Goal: Navigation & Orientation: Find specific page/section

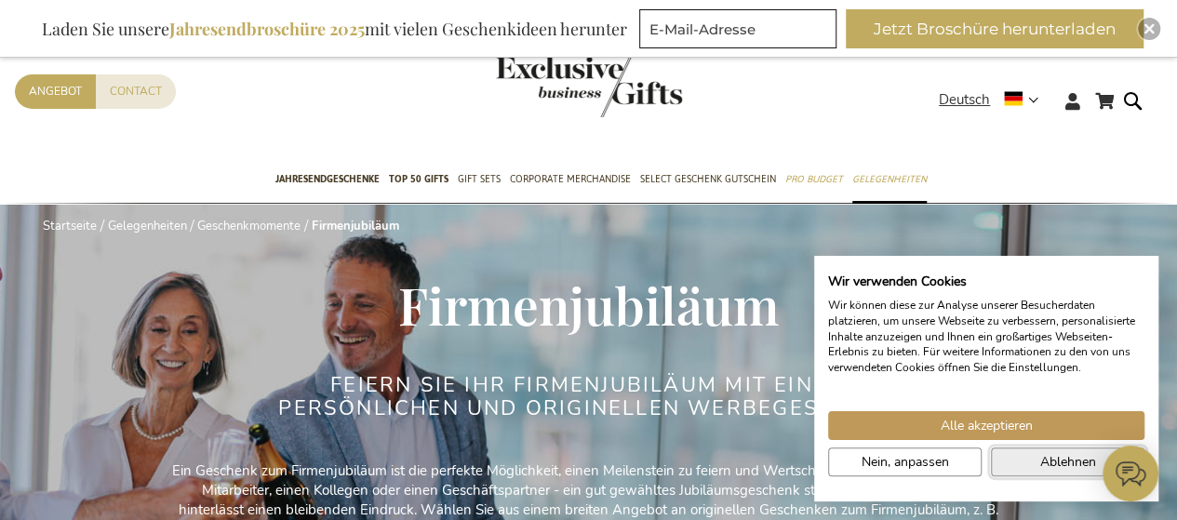
click at [1022, 462] on button "Ablehnen" at bounding box center [1067, 461] width 153 height 29
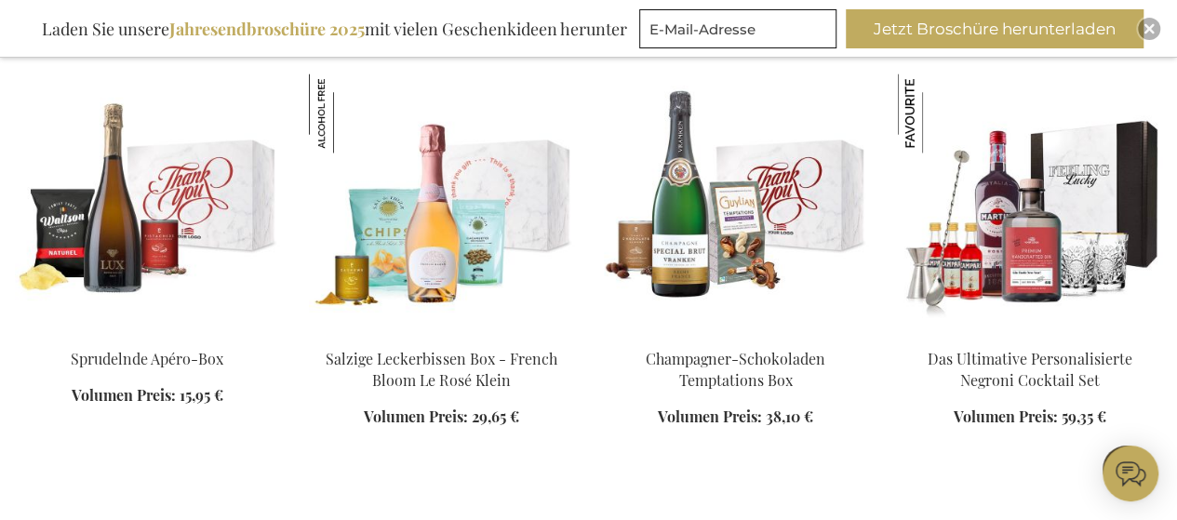
scroll to position [1581, 0]
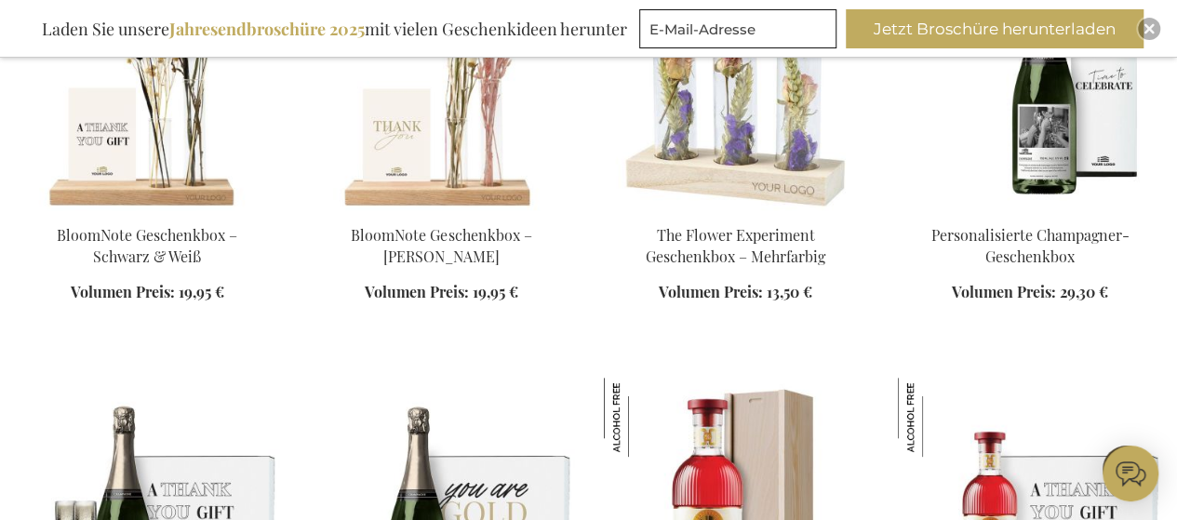
scroll to position [3627, 0]
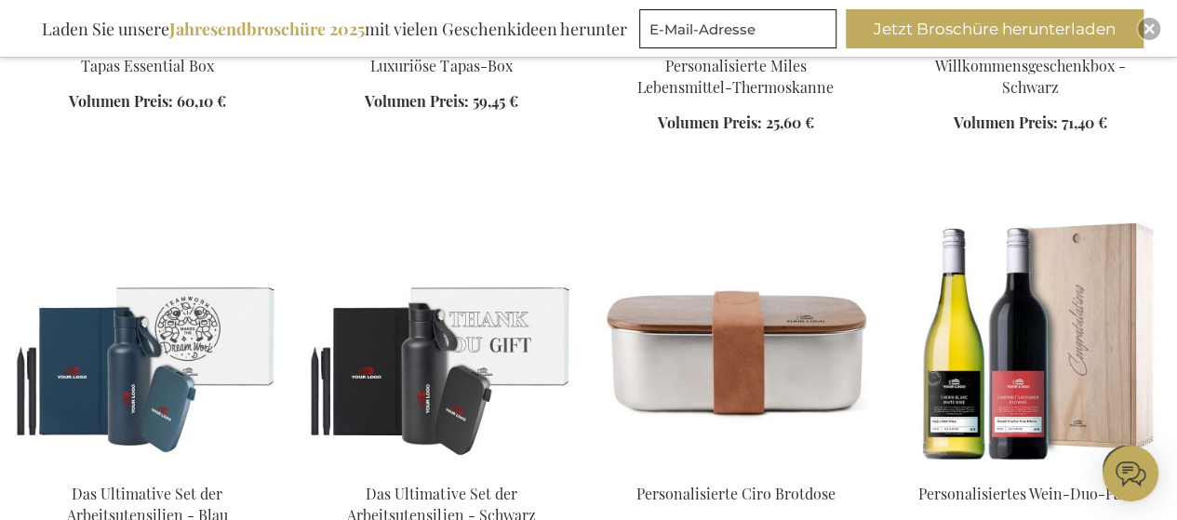
scroll to position [4836, 0]
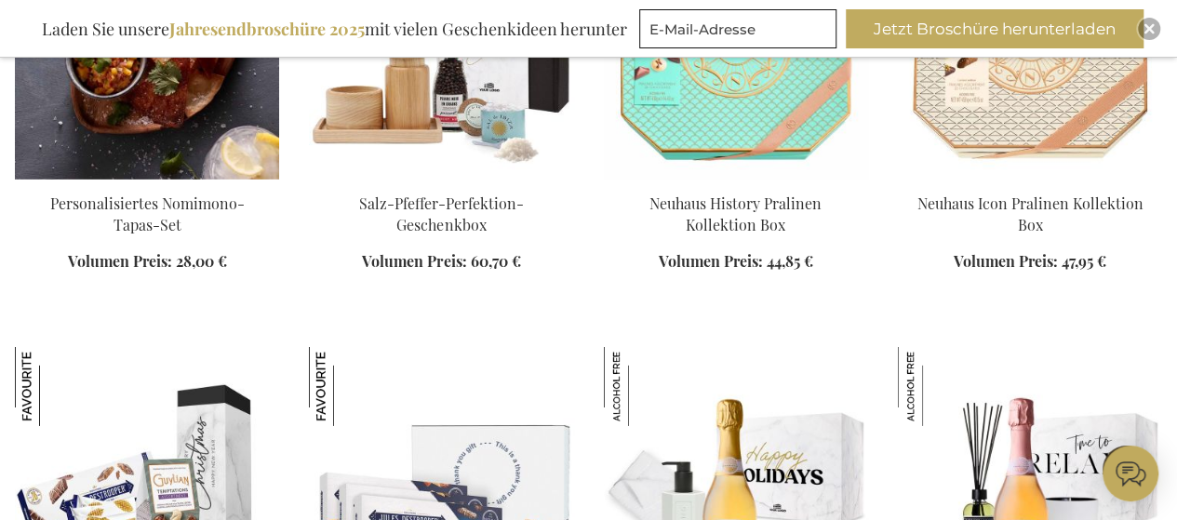
scroll to position [6417, 0]
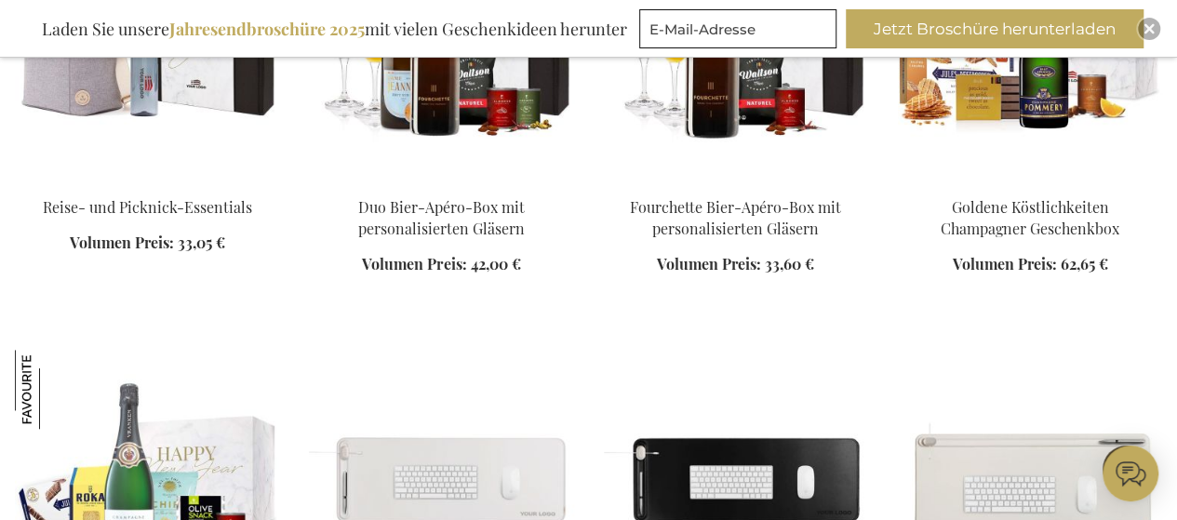
scroll to position [7441, 0]
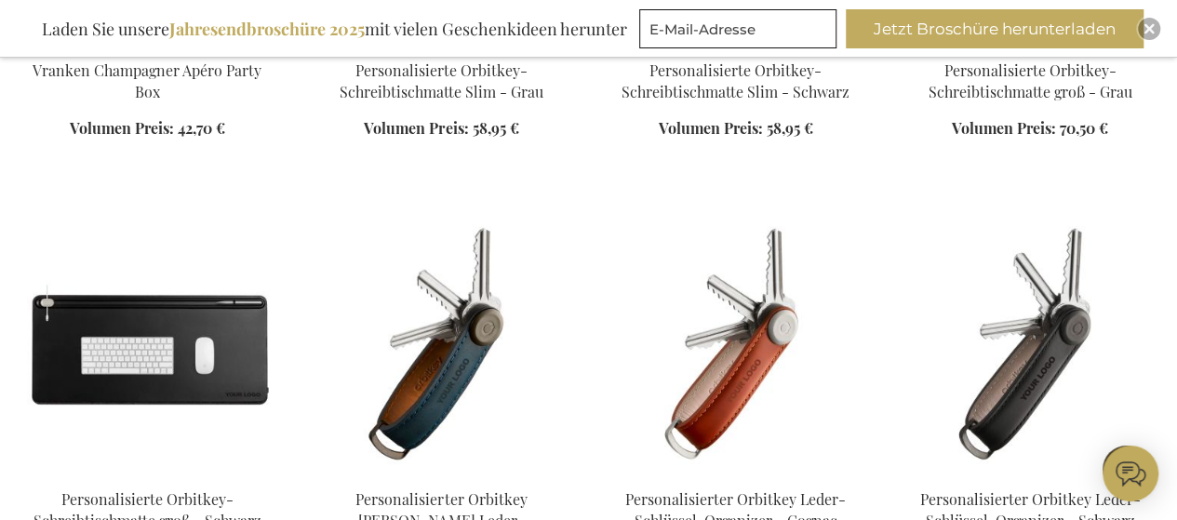
scroll to position [8278, 0]
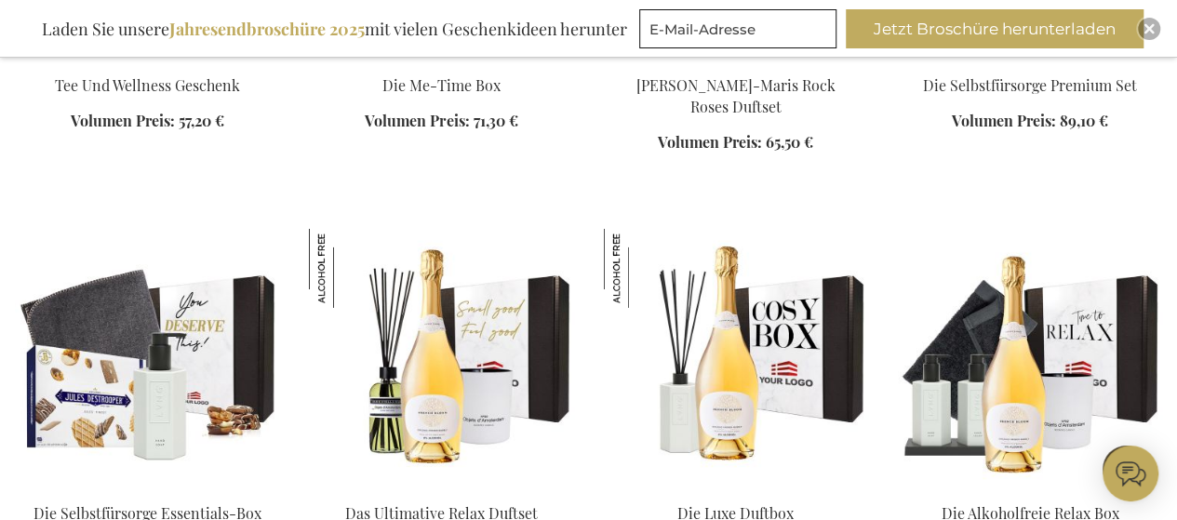
scroll to position [10045, 0]
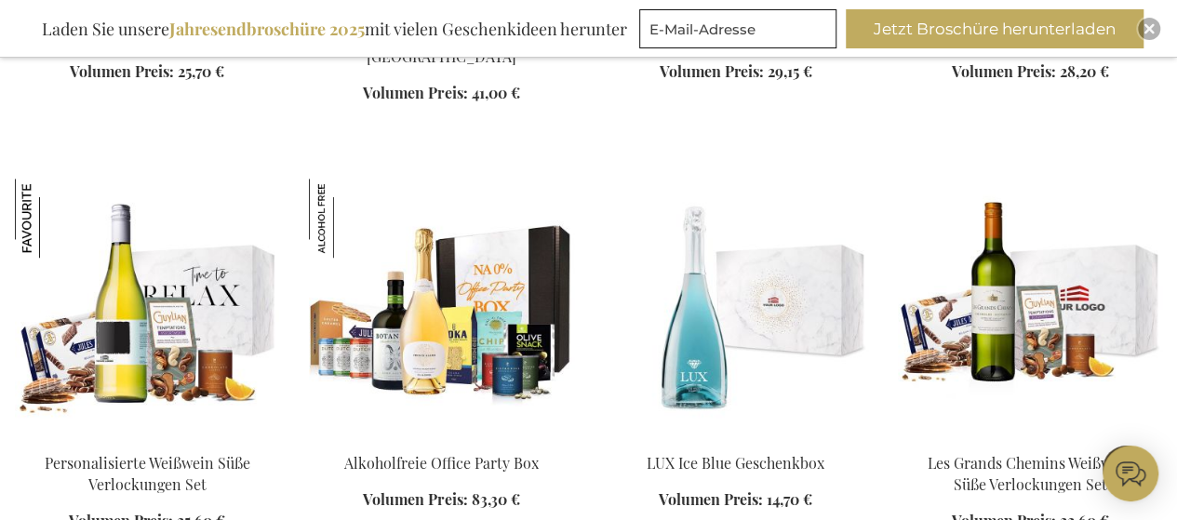
scroll to position [11347, 0]
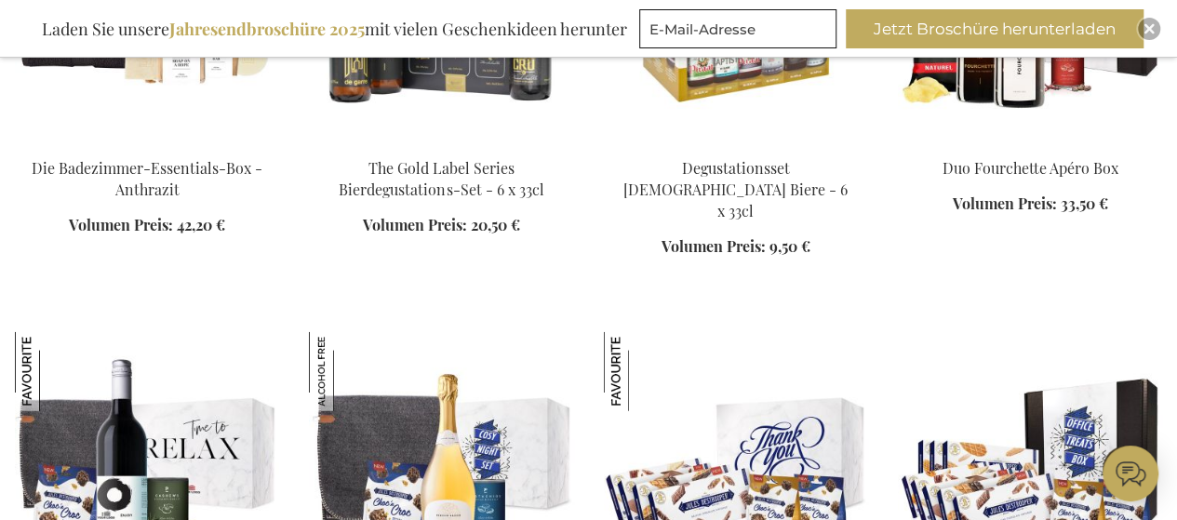
scroll to position [12928, 0]
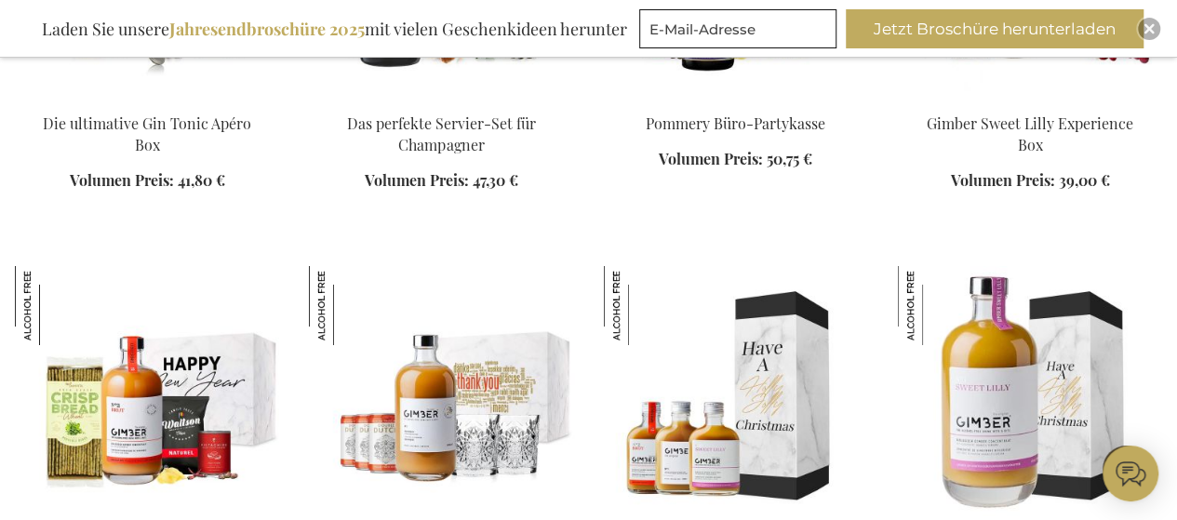
scroll to position [13858, 0]
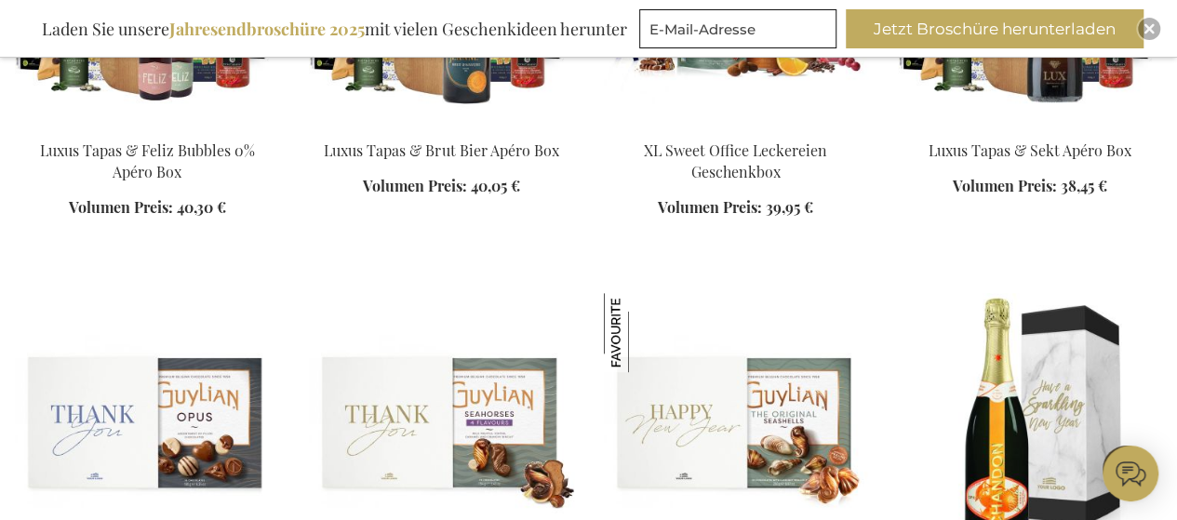
scroll to position [18136, 0]
